Goal: Information Seeking & Learning: Learn about a topic

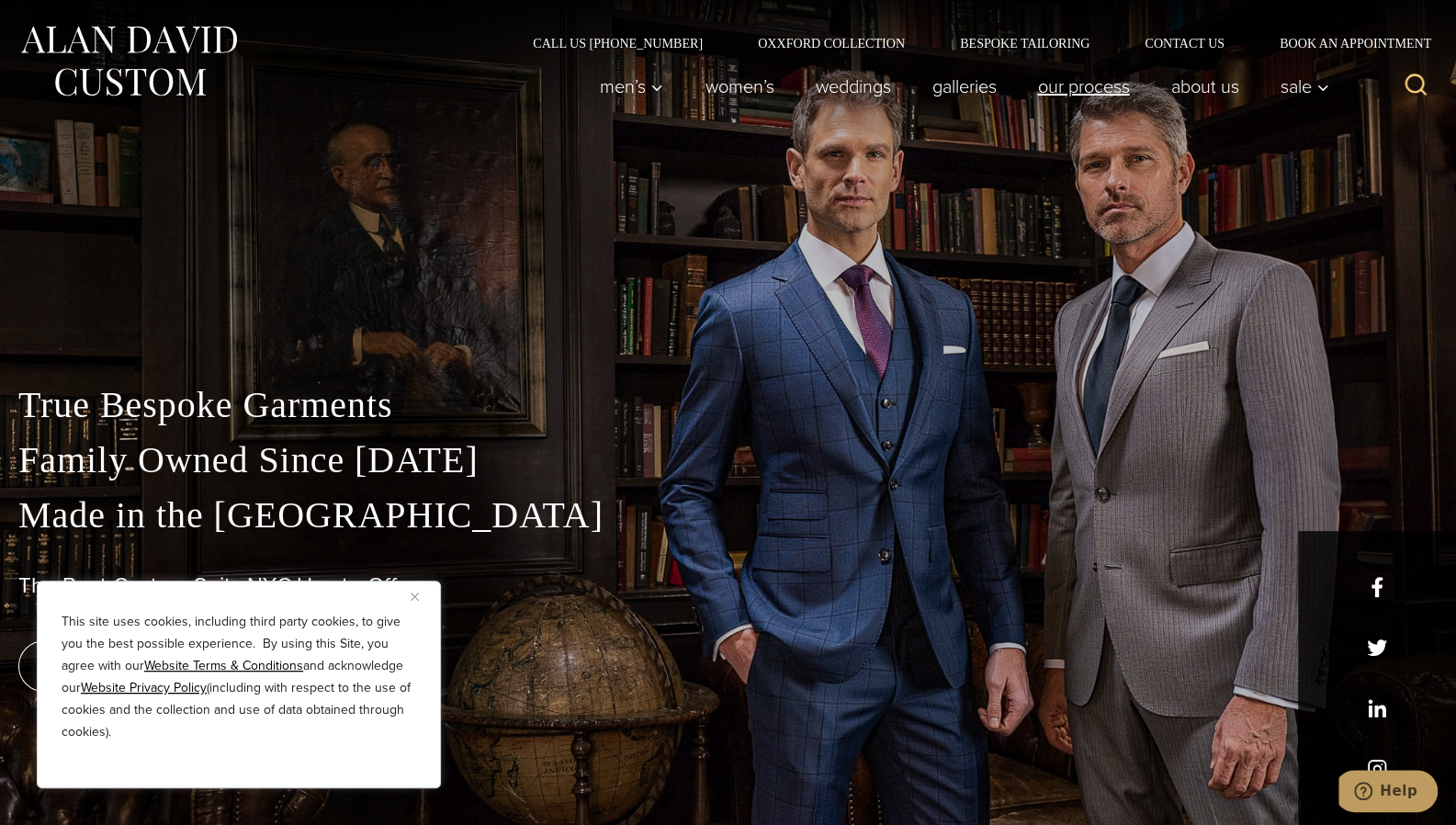
click at [1085, 92] on link "Our Process" at bounding box center [1083, 86] width 133 height 36
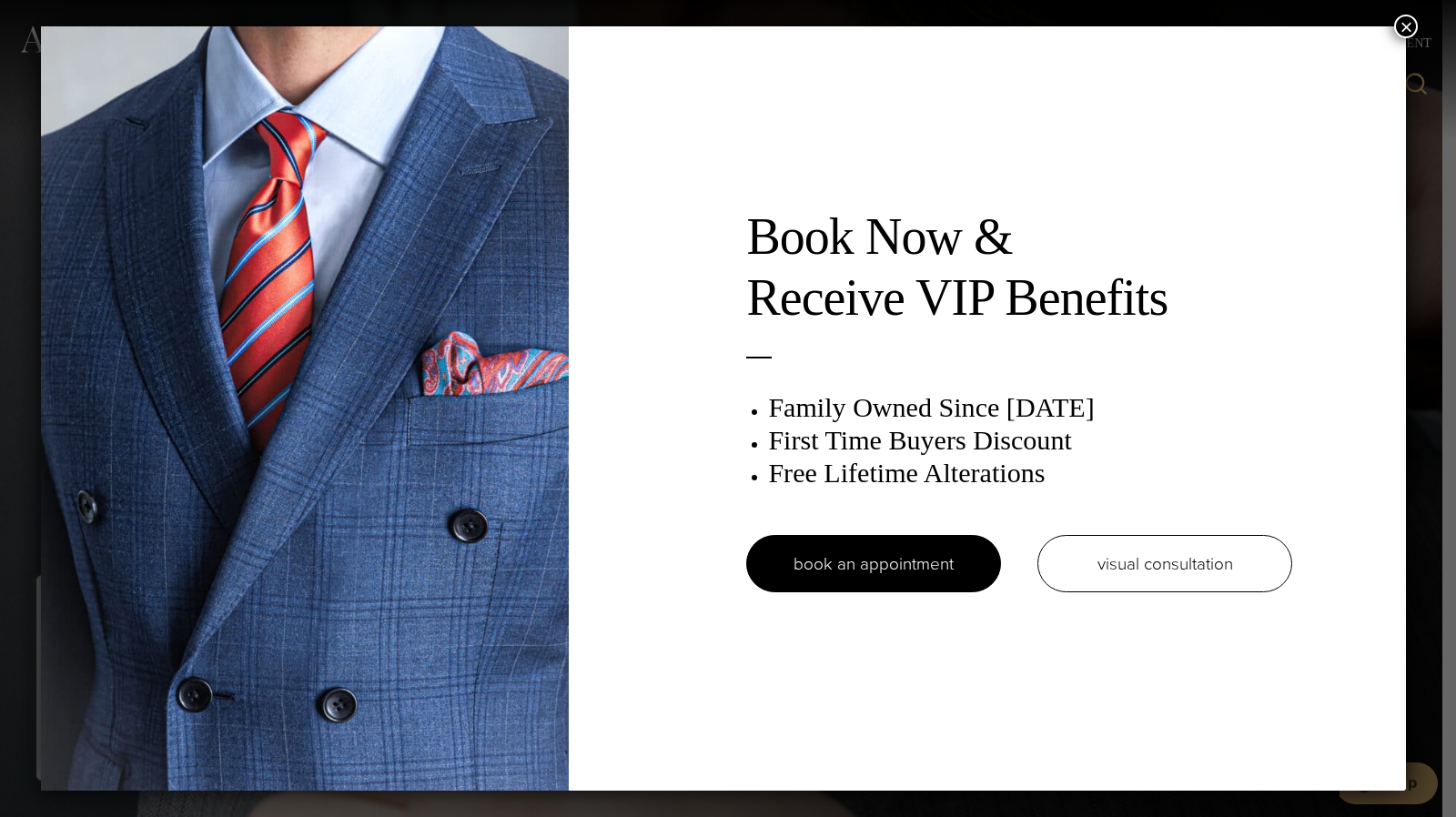
click at [1415, 24] on button "×" at bounding box center [1405, 26] width 24 height 24
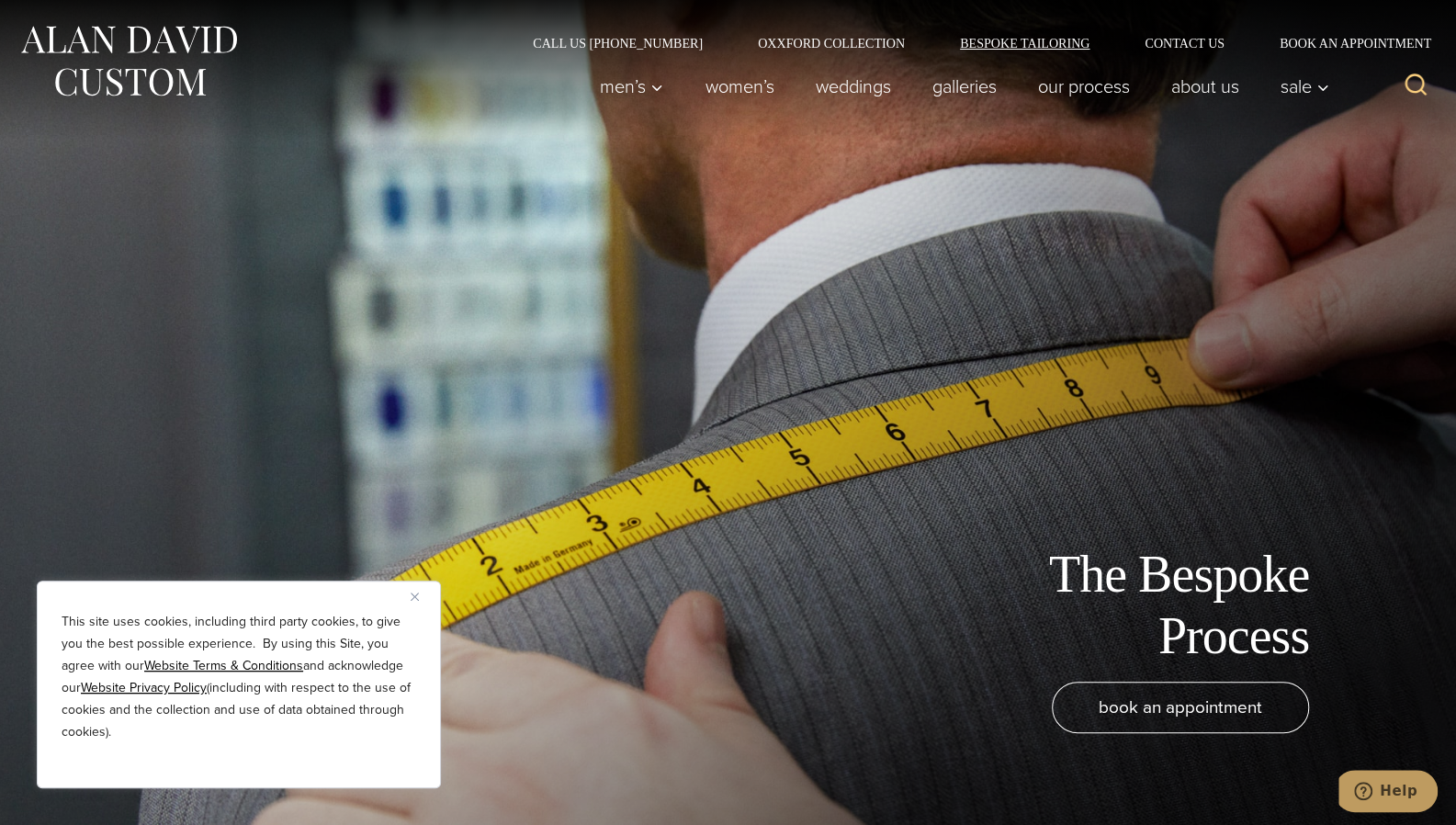
click at [1054, 43] on link "Bespoke Tailoring" at bounding box center [1025, 42] width 185 height 12
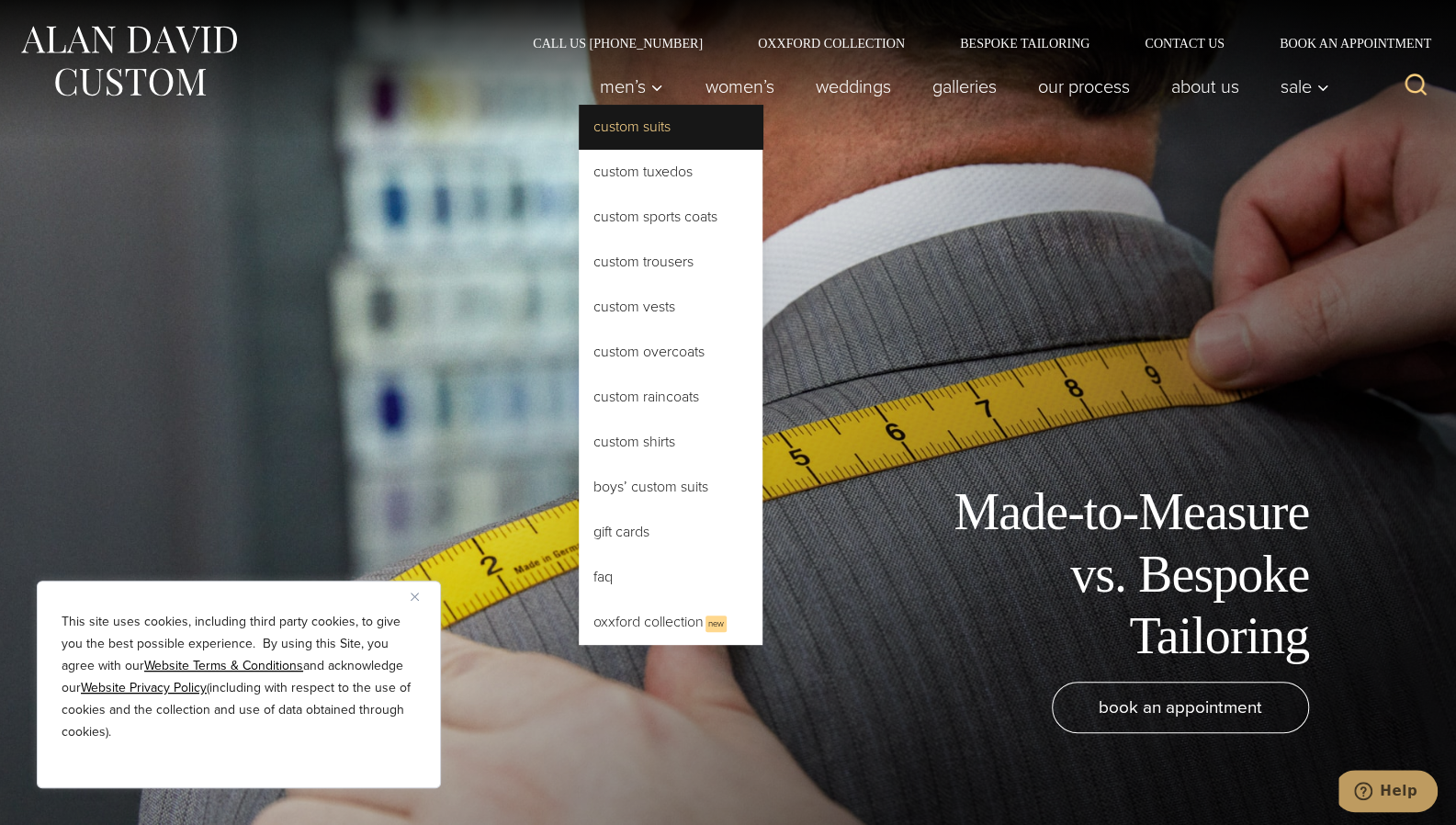
click at [663, 129] on link "Custom Suits" at bounding box center [670, 127] width 184 height 44
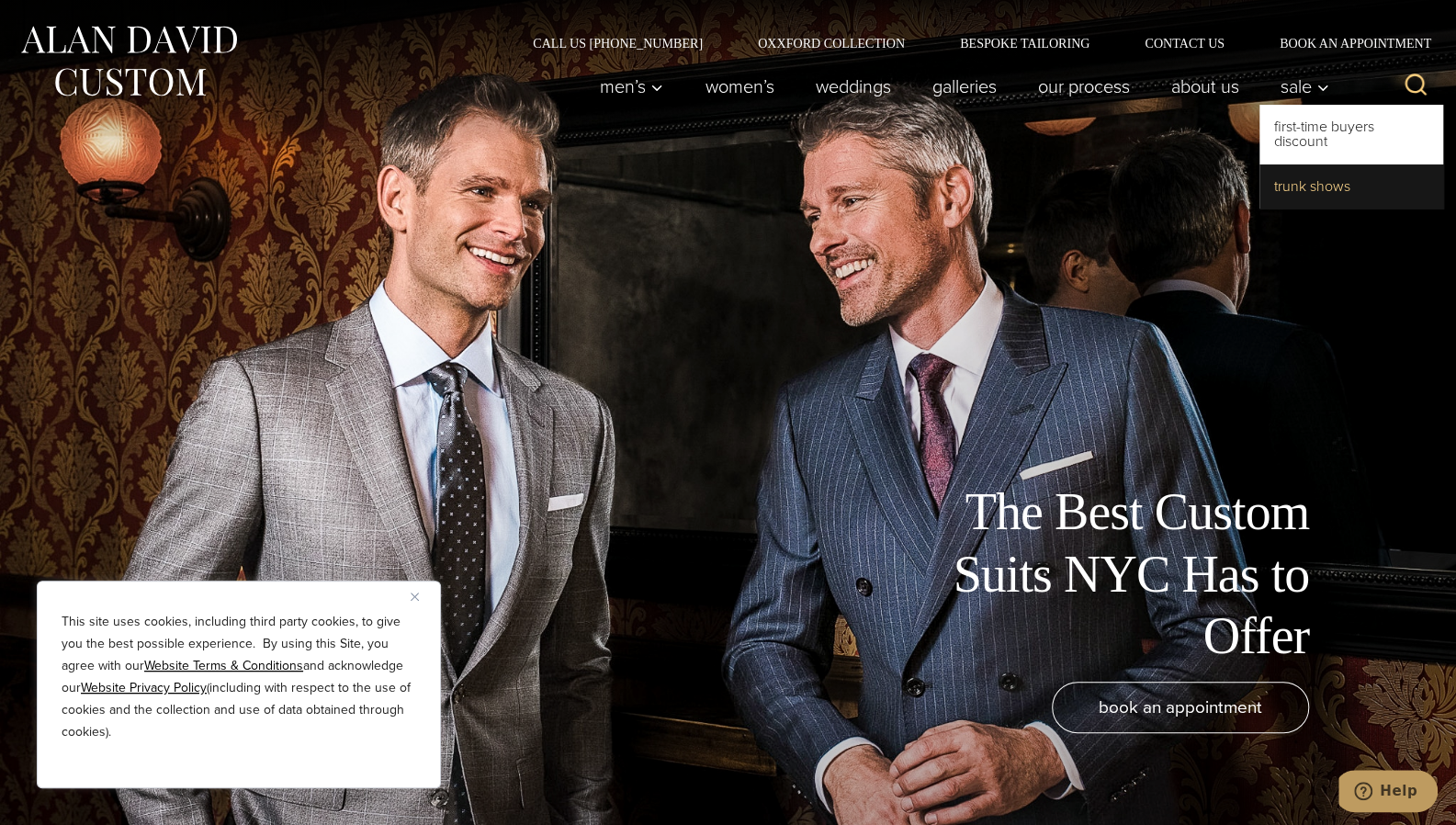
click at [1314, 188] on link "Trunk Shows" at bounding box center [1352, 186] width 184 height 44
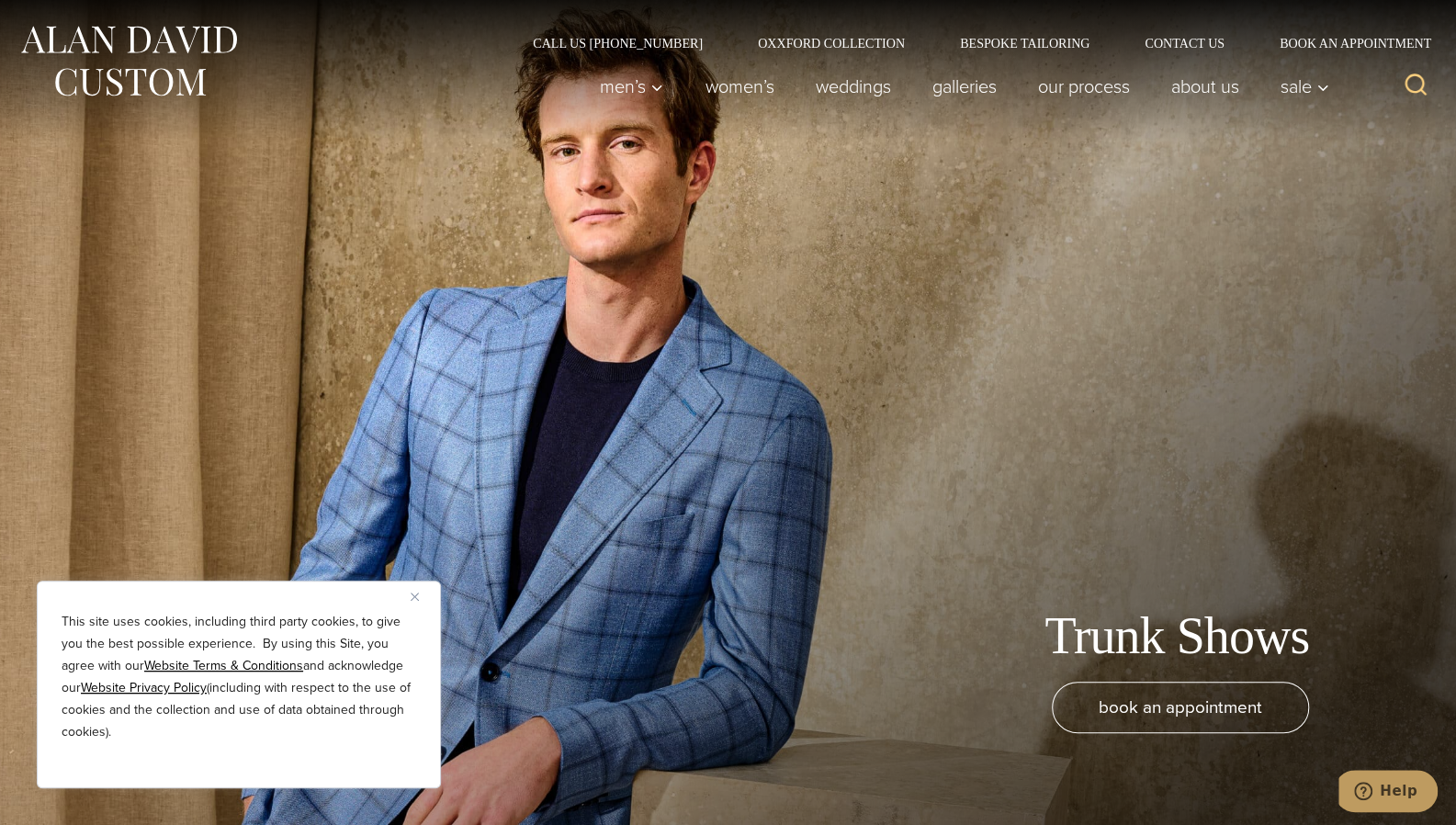
click at [415, 597] on img "Close" at bounding box center [415, 597] width 9 height 9
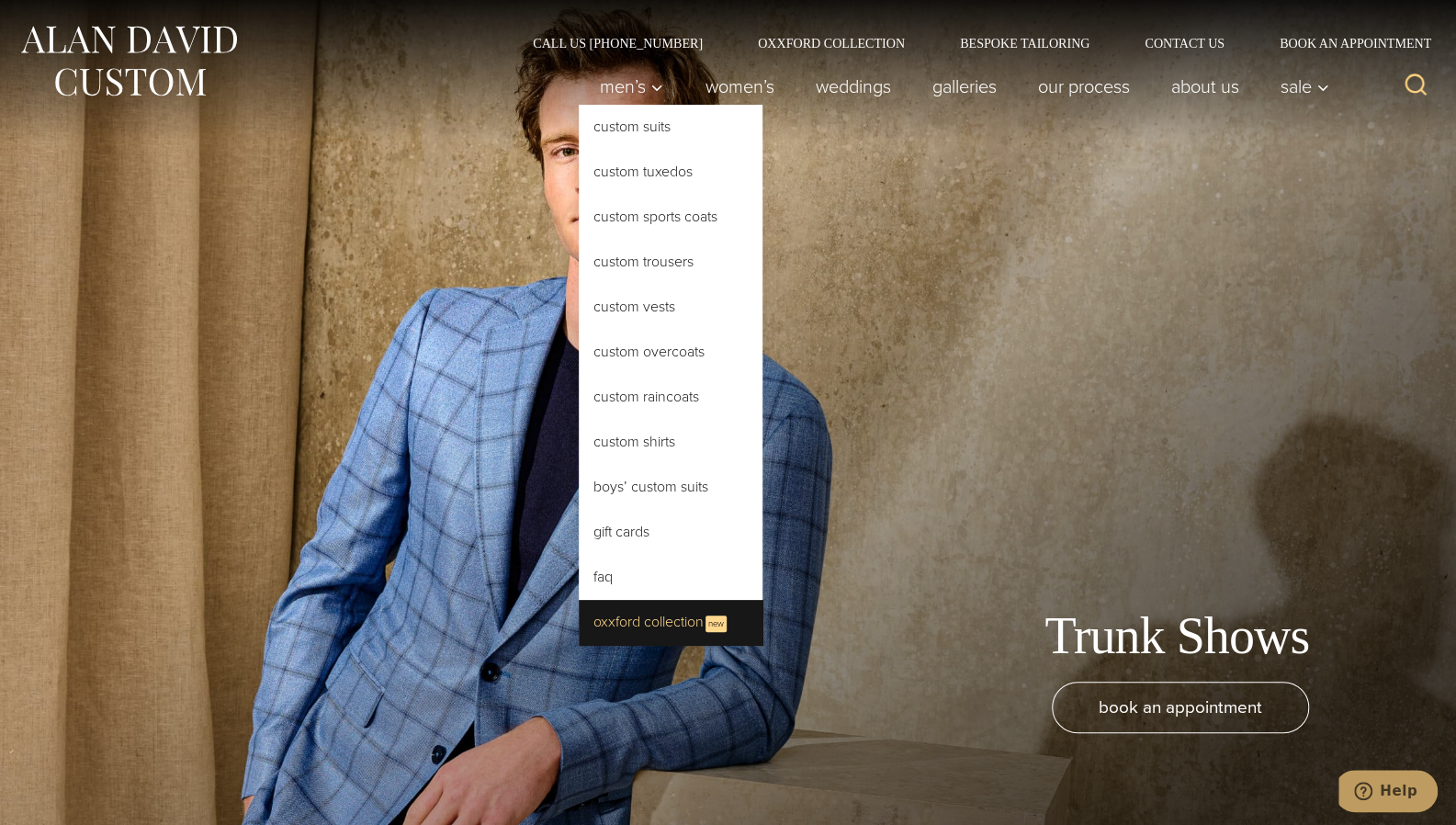
click at [656, 629] on link "Oxxford Collection New" at bounding box center [670, 622] width 184 height 45
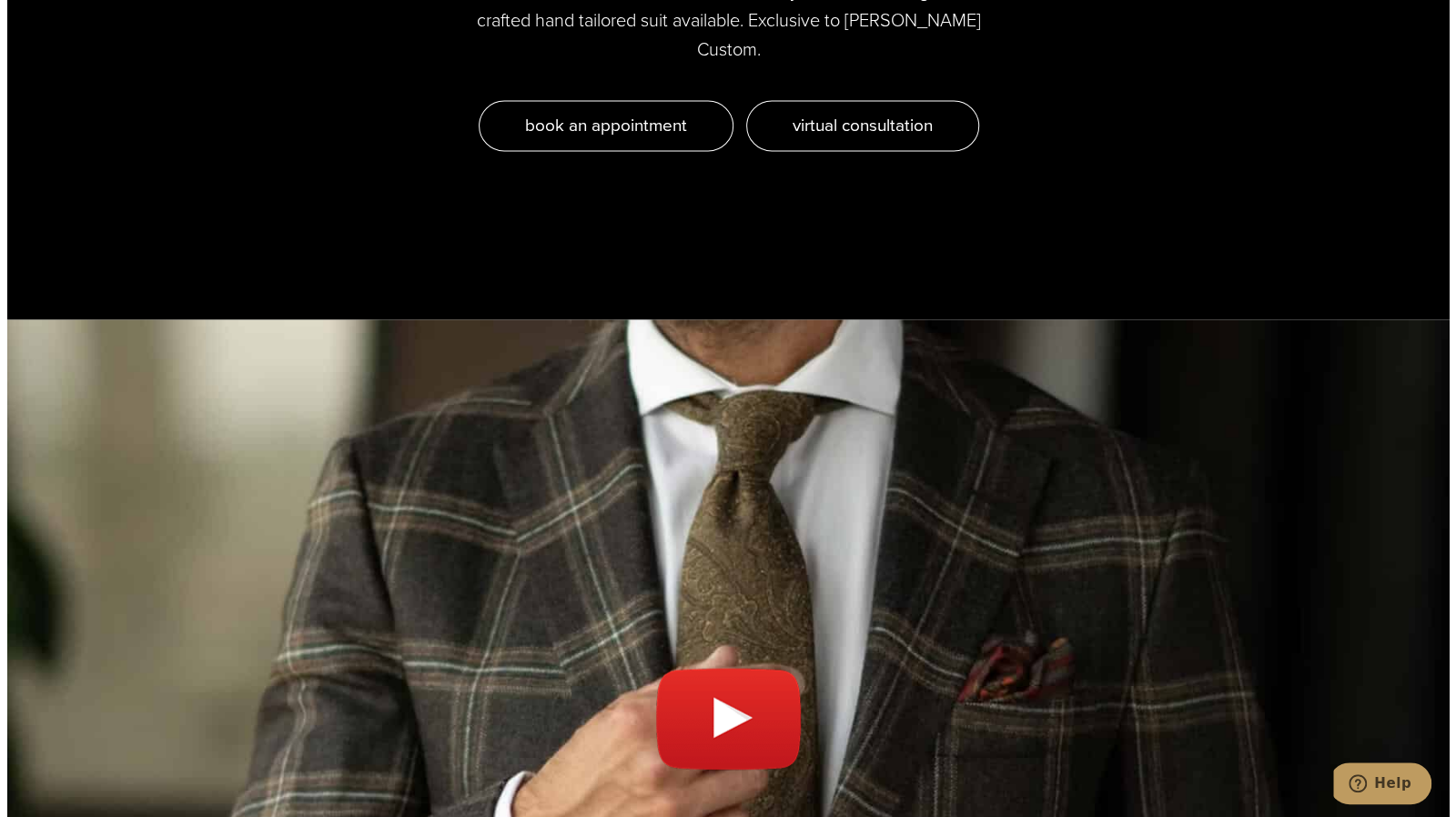
scroll to position [6356, 0]
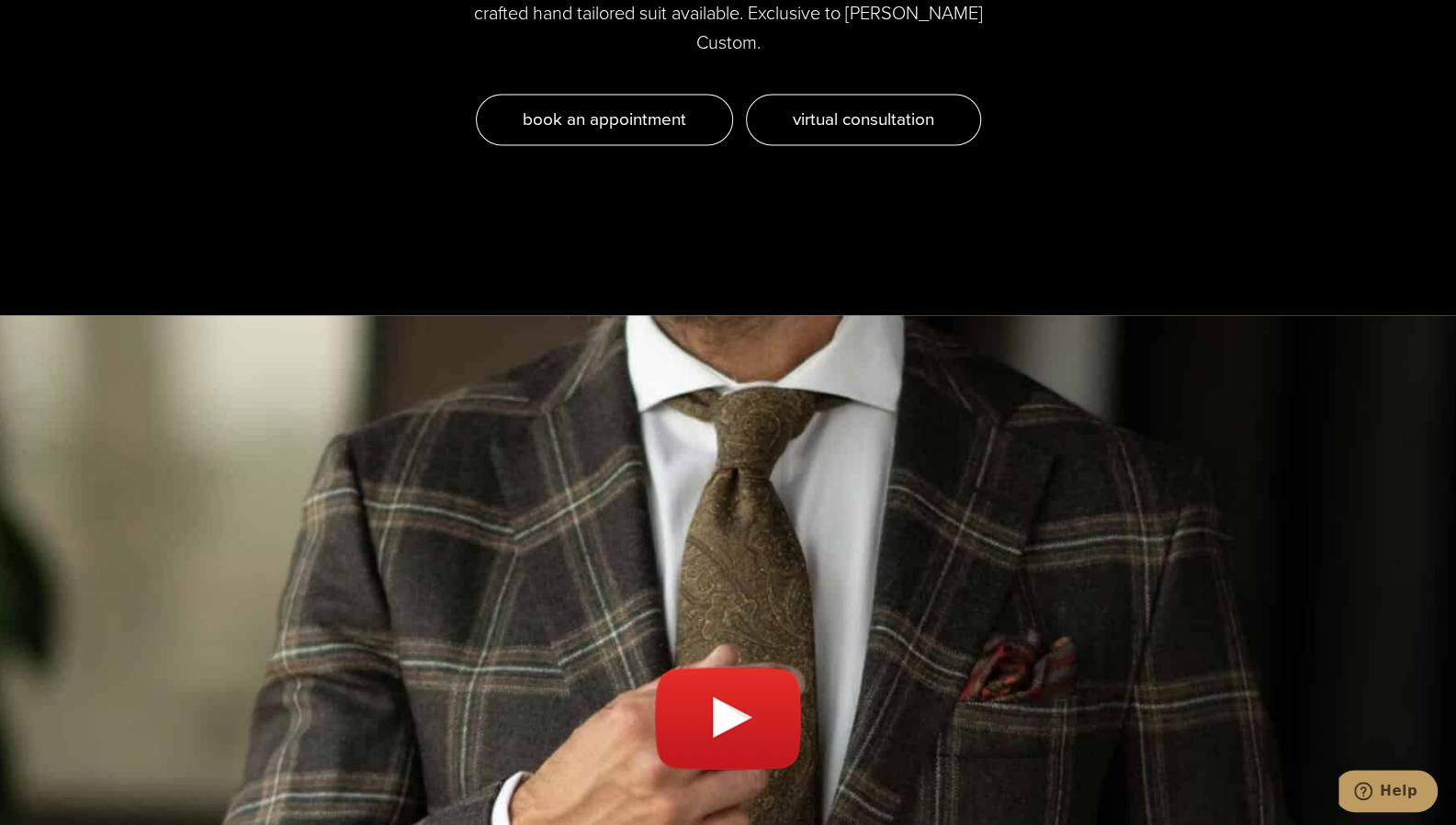
click at [695, 645] on link "Play video" at bounding box center [728, 727] width 1420 height 779
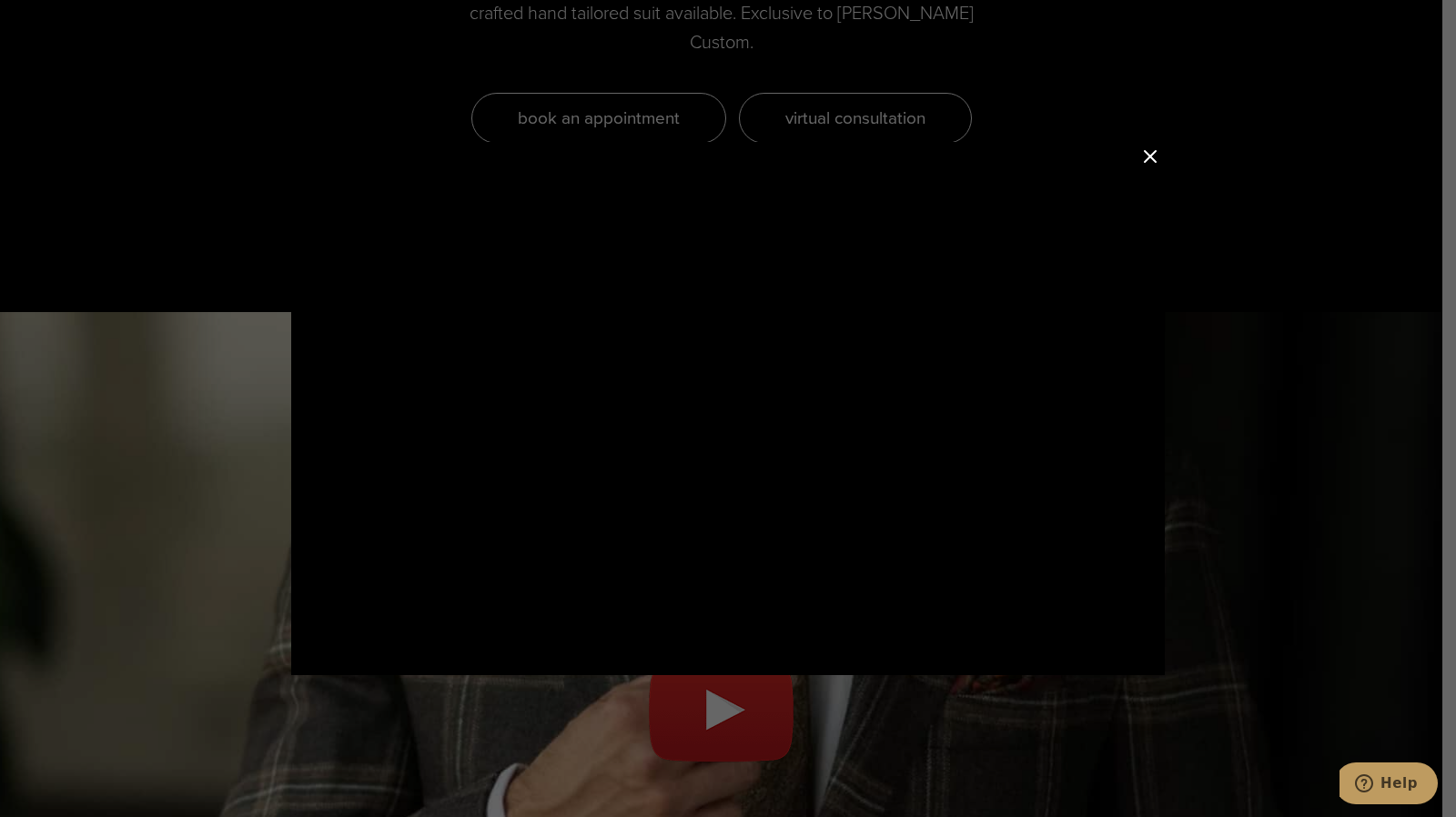
click at [1152, 150] on button "Close Modal" at bounding box center [1149, 156] width 22 height 22
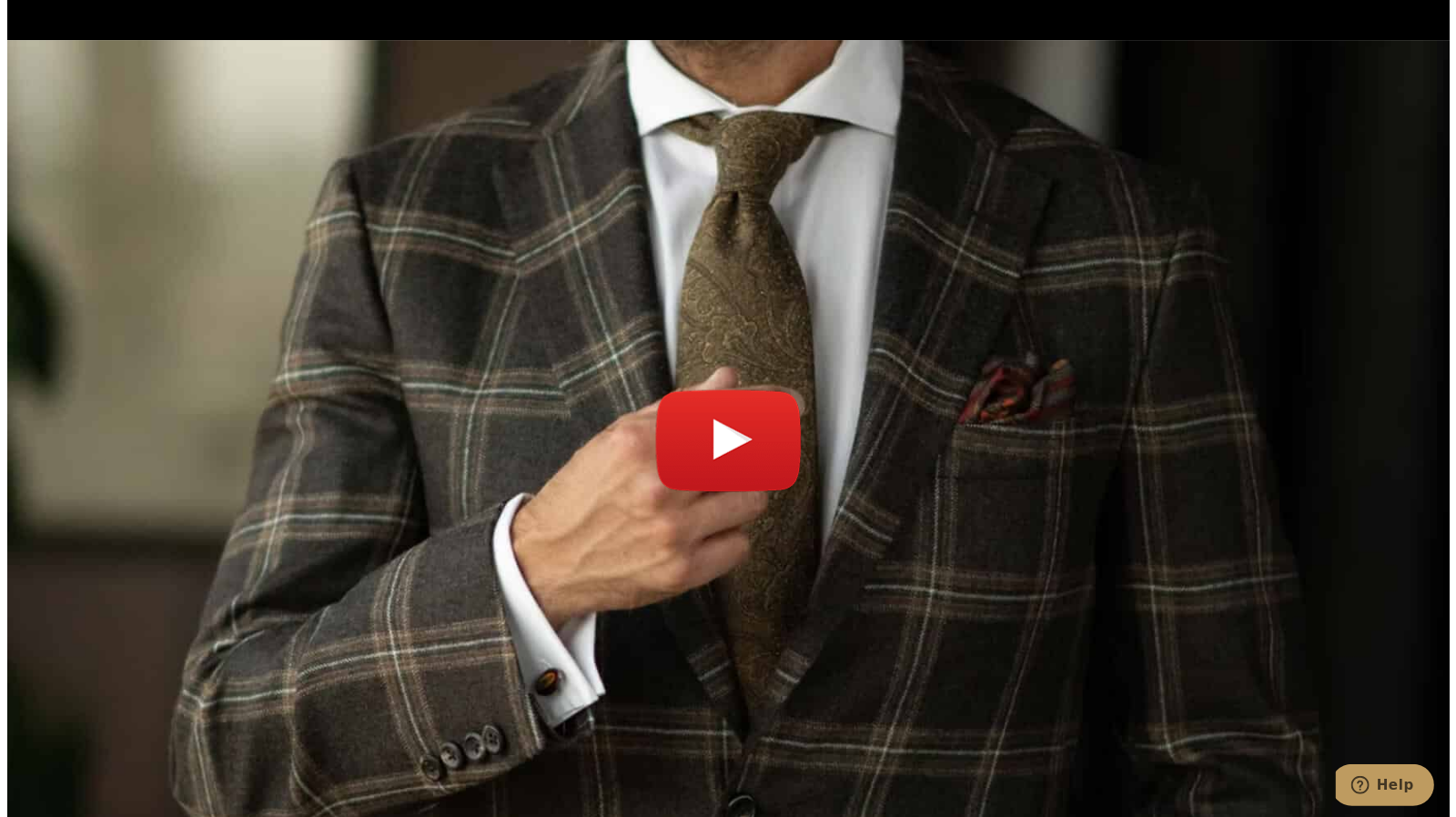
scroll to position [6628, 0]
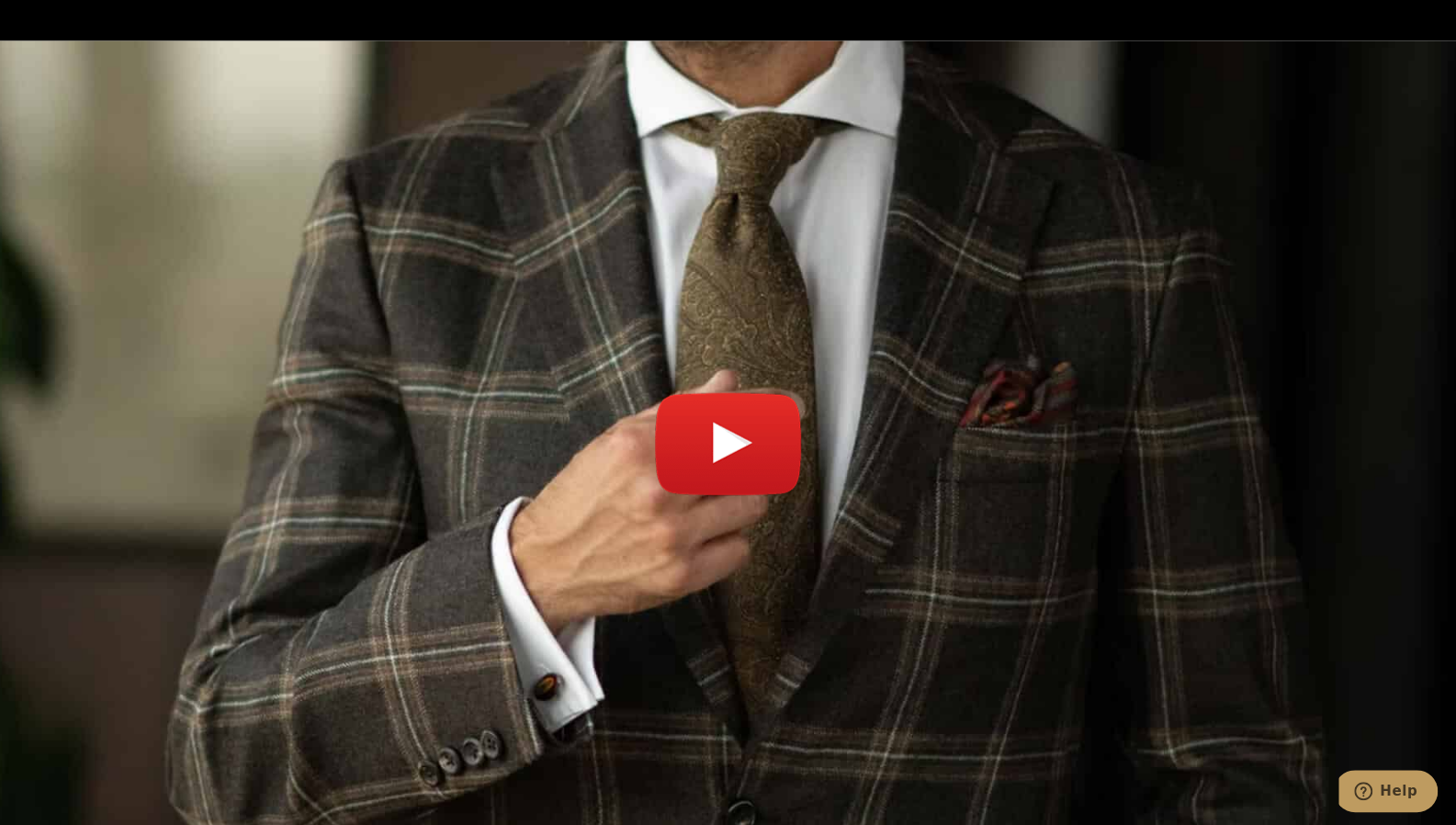
click at [662, 340] on link "Play video" at bounding box center [728, 453] width 1420 height 779
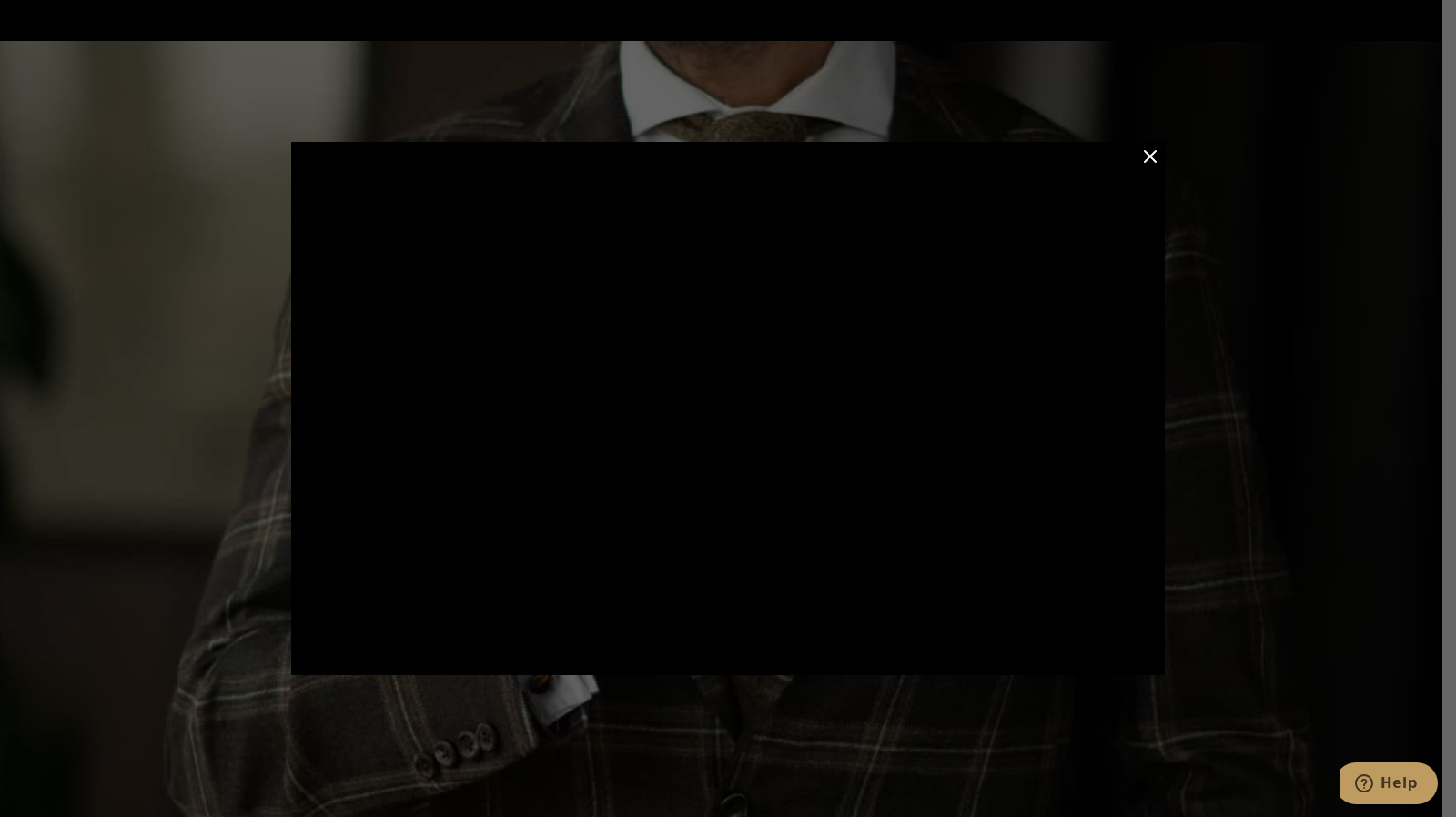
click at [1146, 156] on button "Close Modal" at bounding box center [1149, 156] width 22 height 22
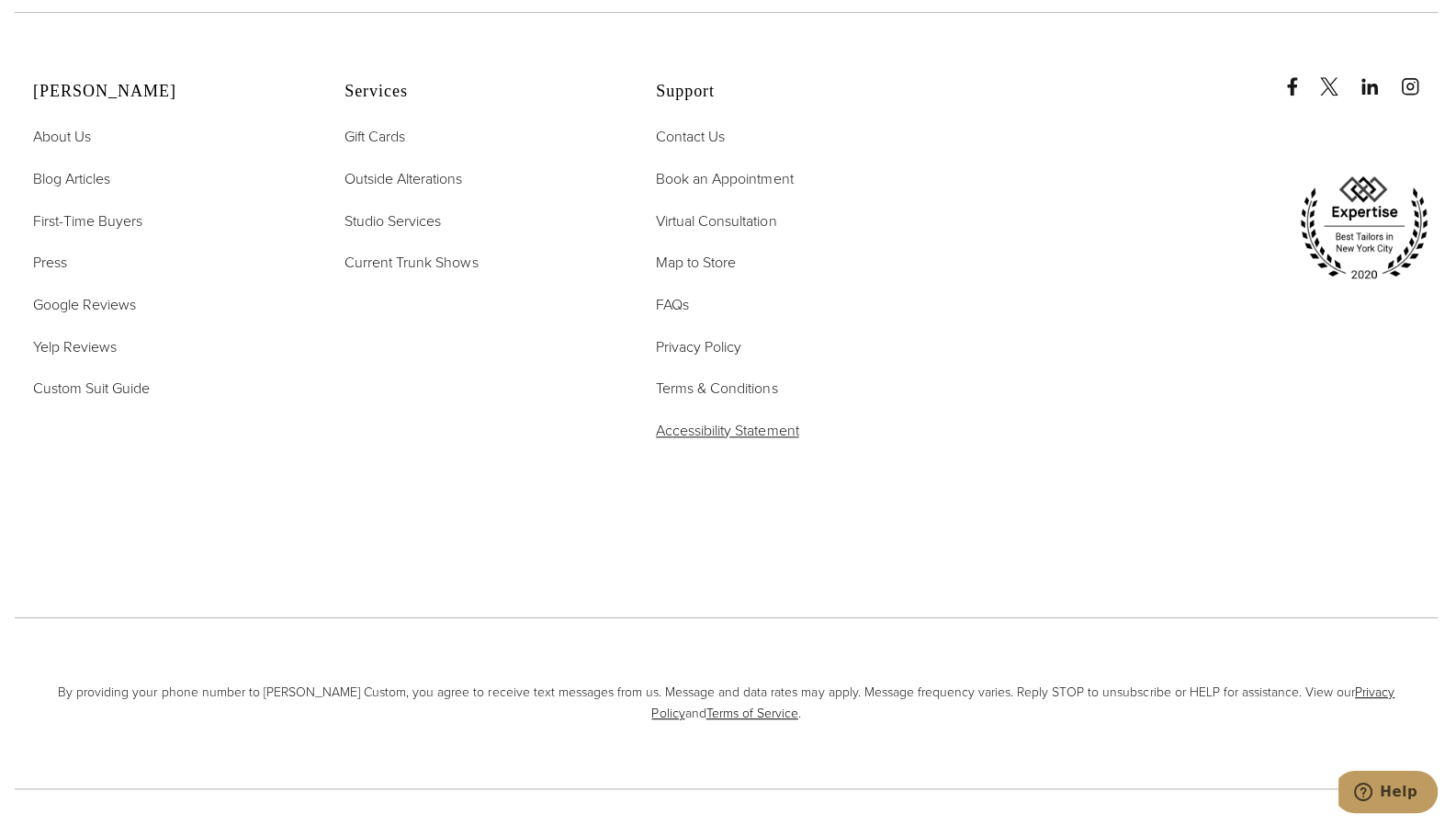
scroll to position [7876, 0]
